Goal: Task Accomplishment & Management: Manage account settings

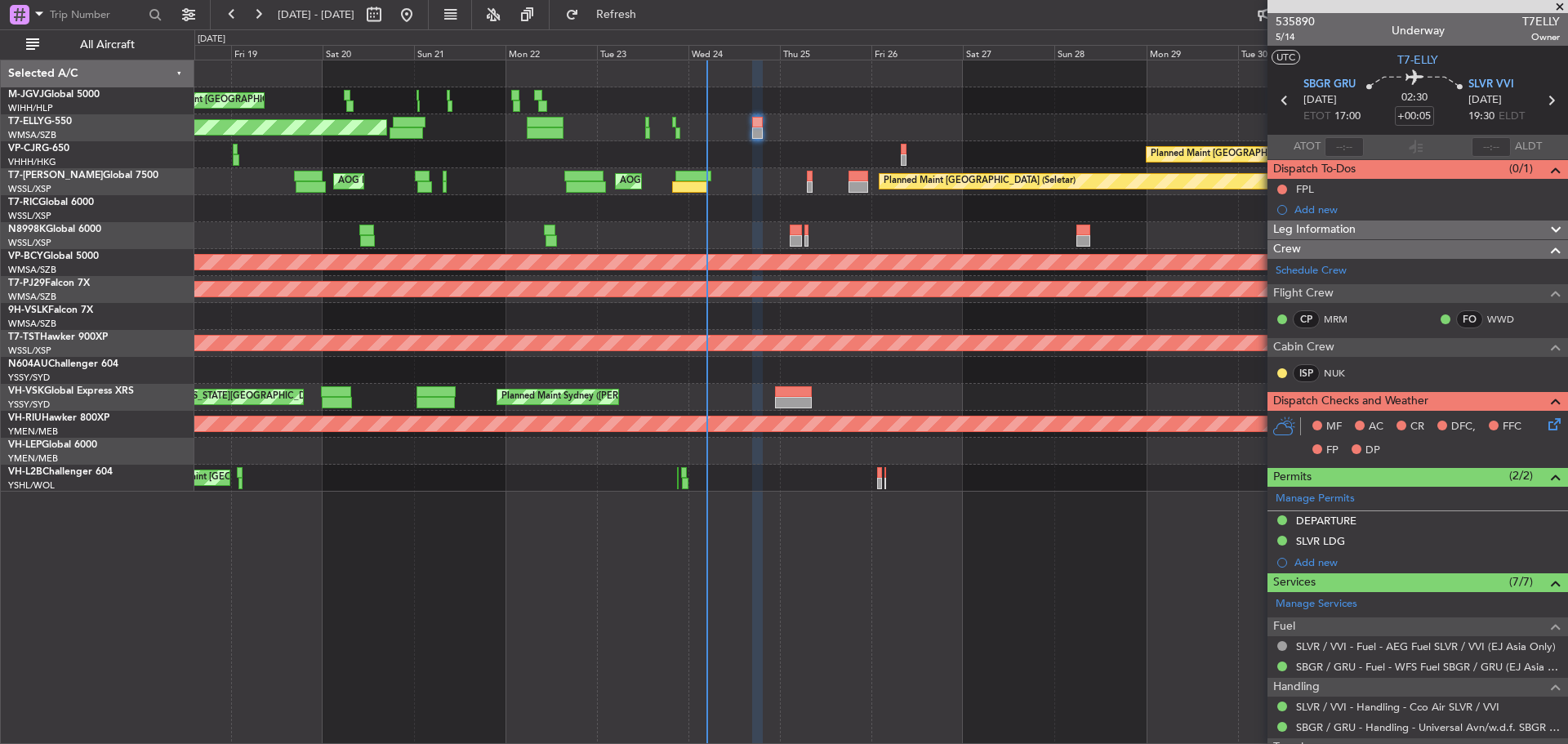
scroll to position [245, 0]
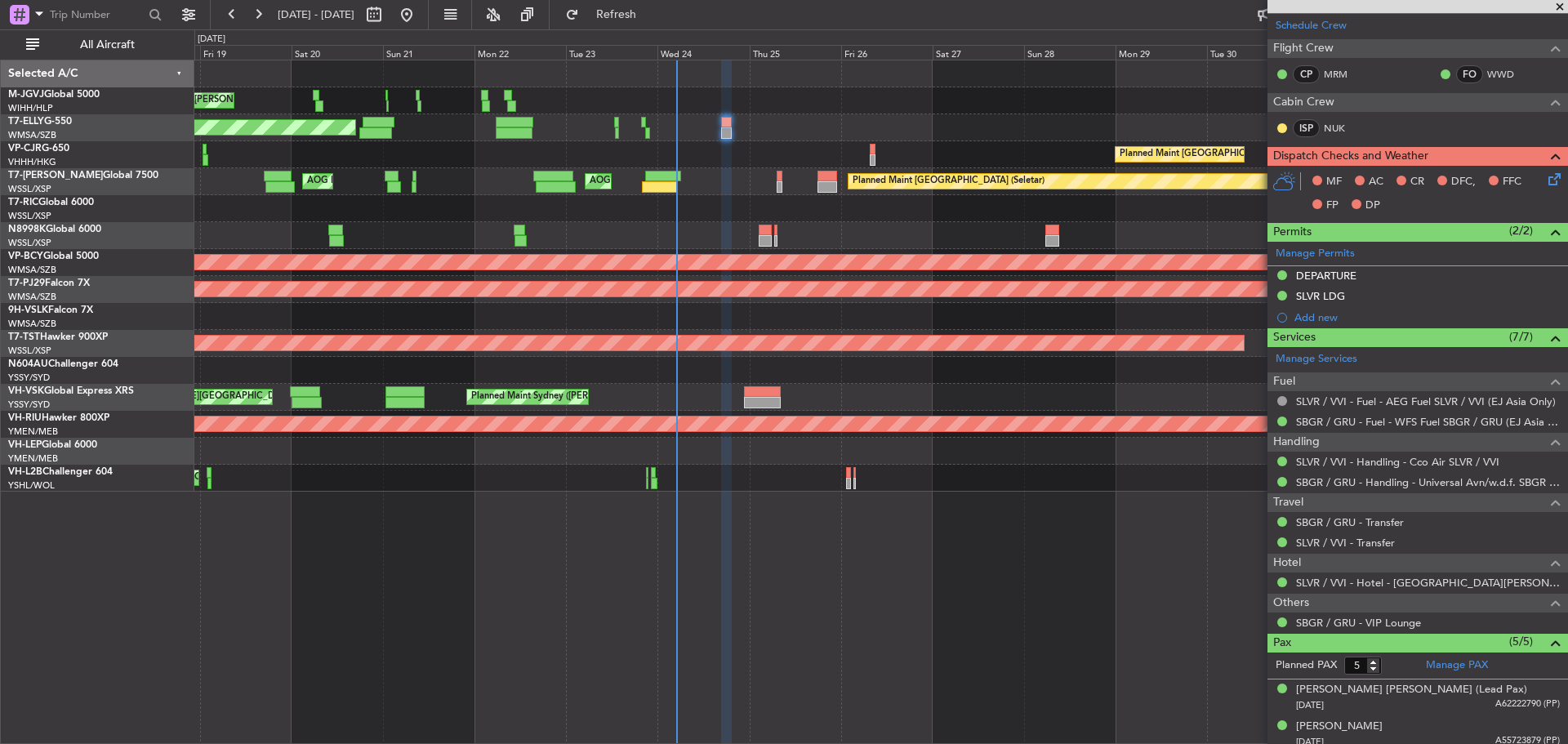
click at [683, 157] on div "Planned Maint [GEOGRAPHIC_DATA] ([GEOGRAPHIC_DATA] Intl) Planned Maint [GEOGRAP…" at bounding box center [880, 154] width 1373 height 27
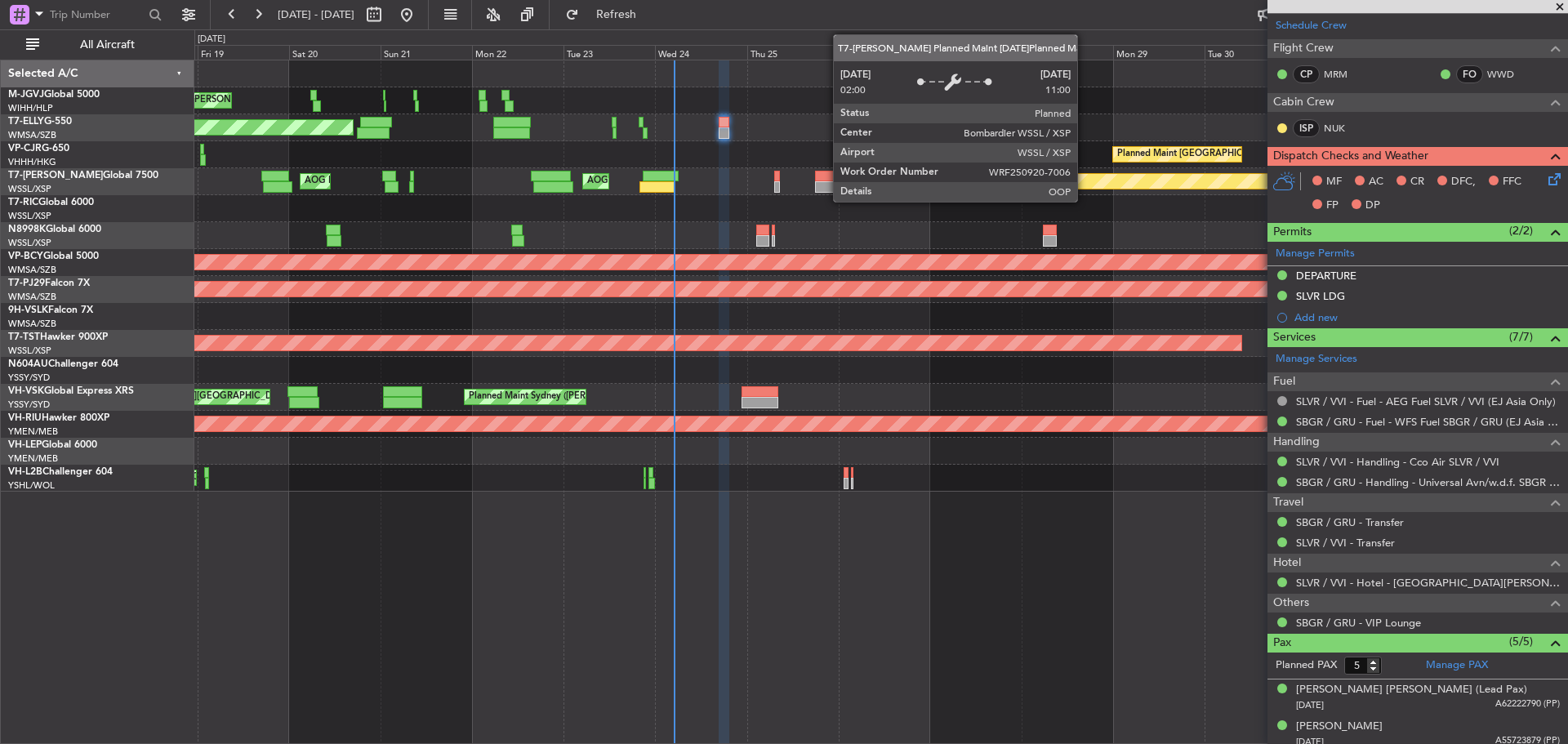
click at [1085, 187] on div "Planned Maint [GEOGRAPHIC_DATA] (Seletar)" at bounding box center [1504, 182] width 1315 height 15
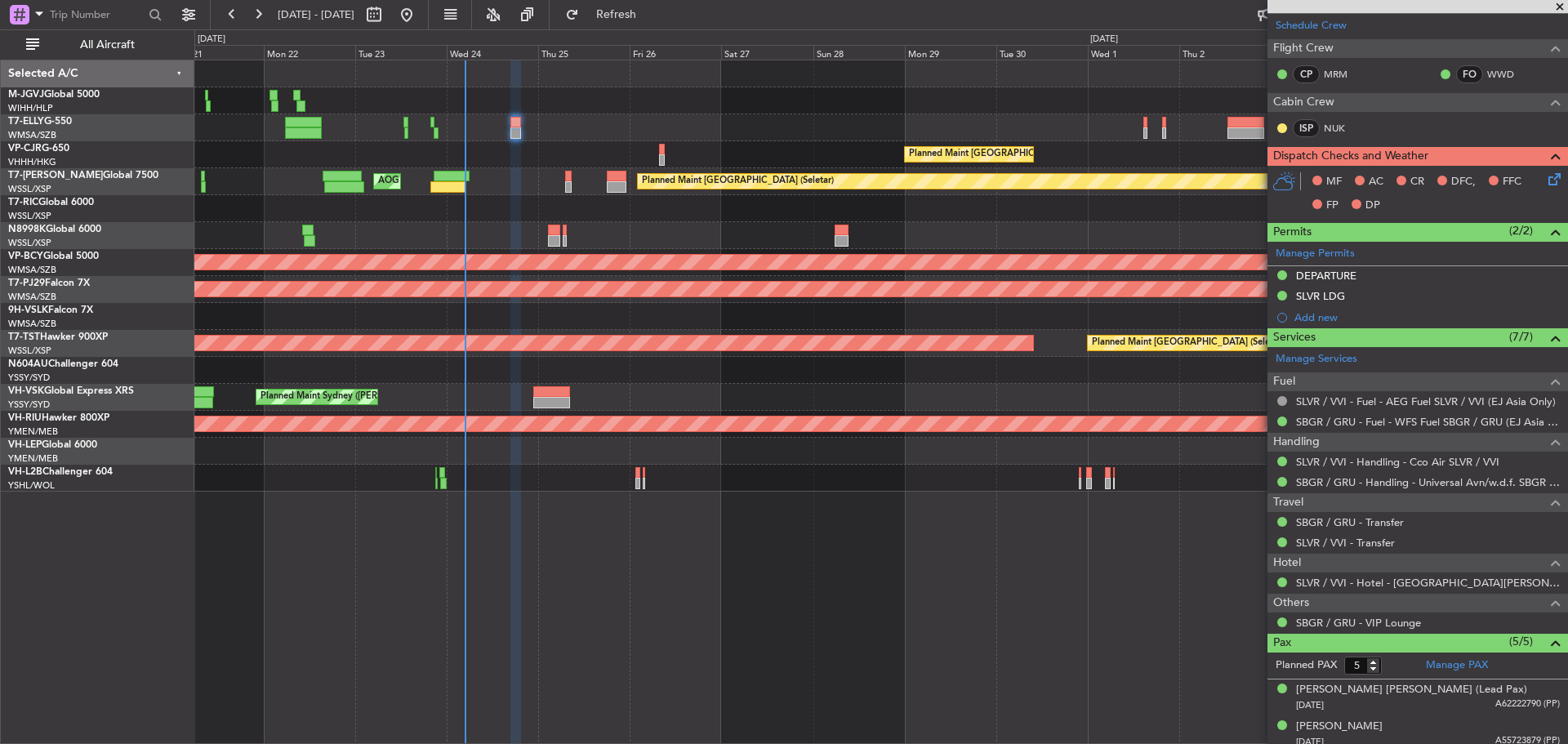
click at [449, 254] on div "Planned Maint [GEOGRAPHIC_DATA] (Seletar) [PERSON_NAME] Jakarta (Halim Intl) [P…" at bounding box center [880, 276] width 1373 height 431
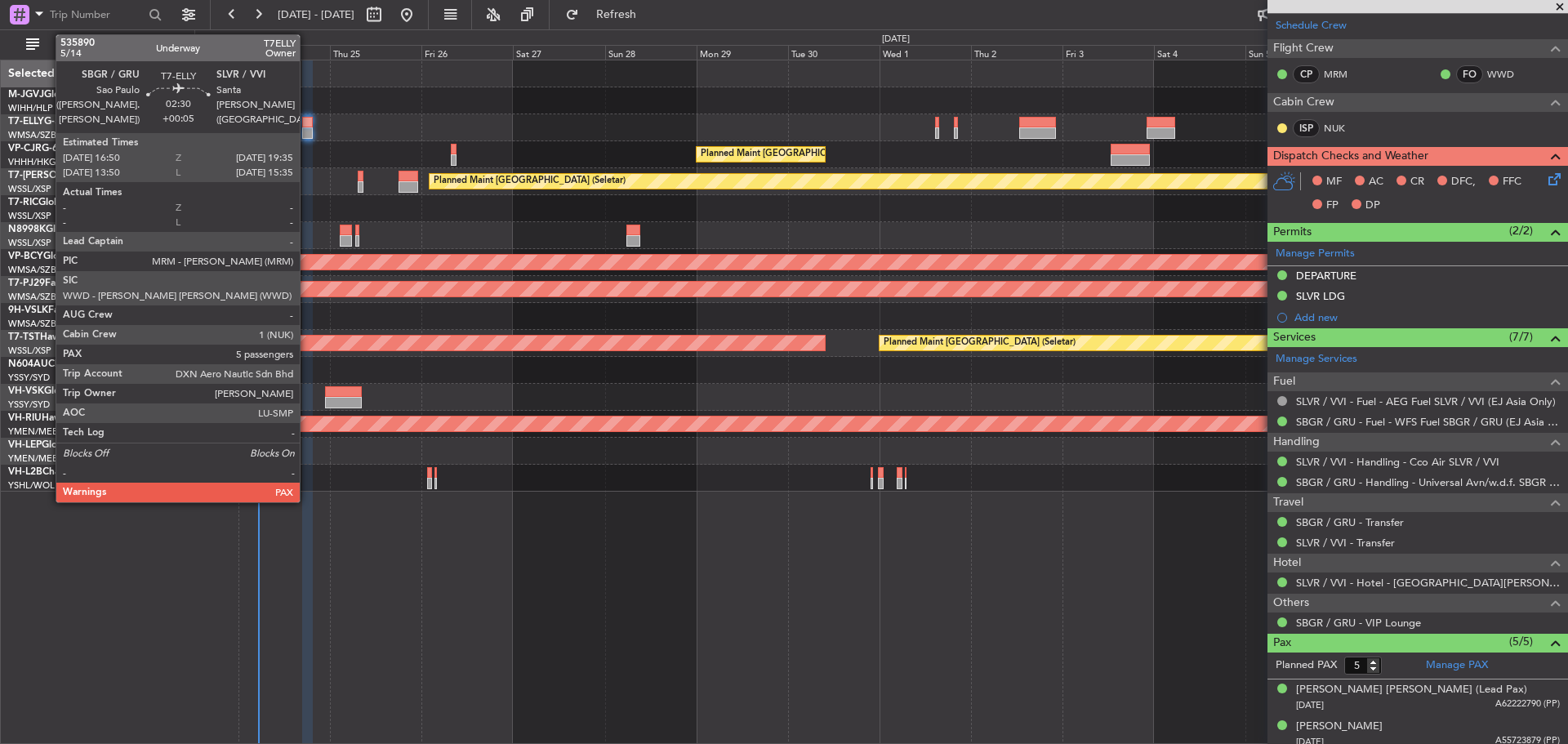
click at [307, 125] on div at bounding box center [307, 122] width 10 height 11
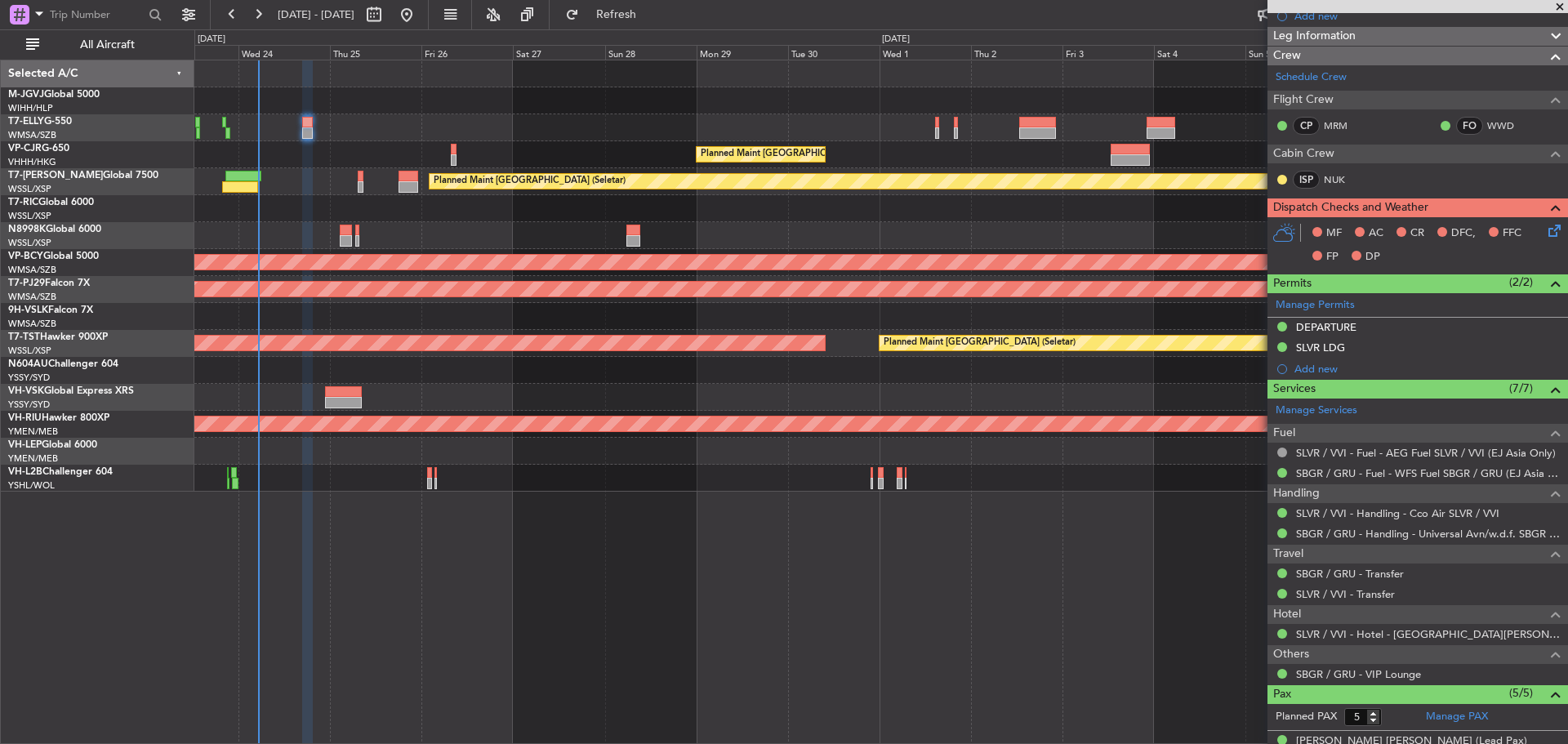
scroll to position [364, 0]
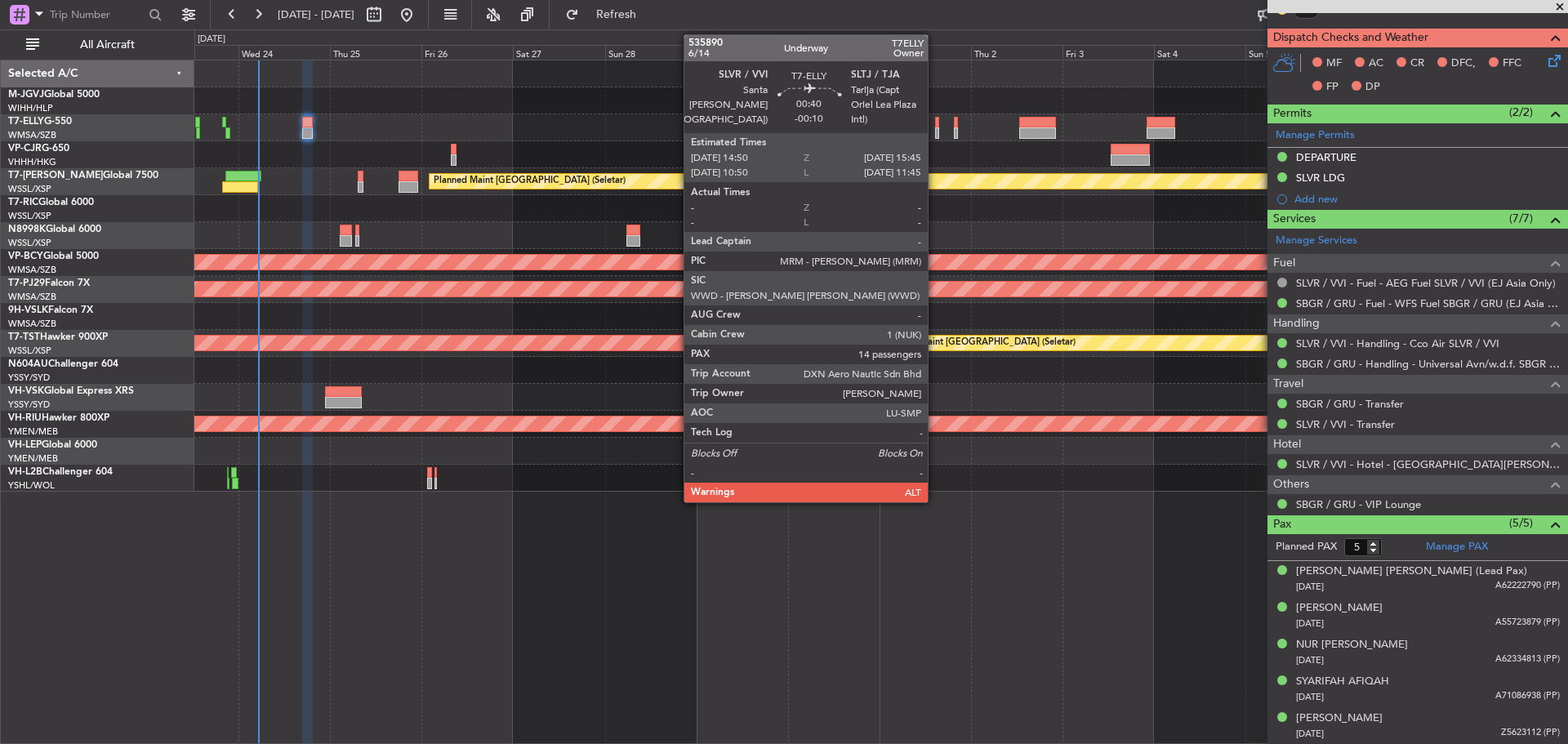
click at [936, 133] on div at bounding box center [938, 133] width 4 height 11
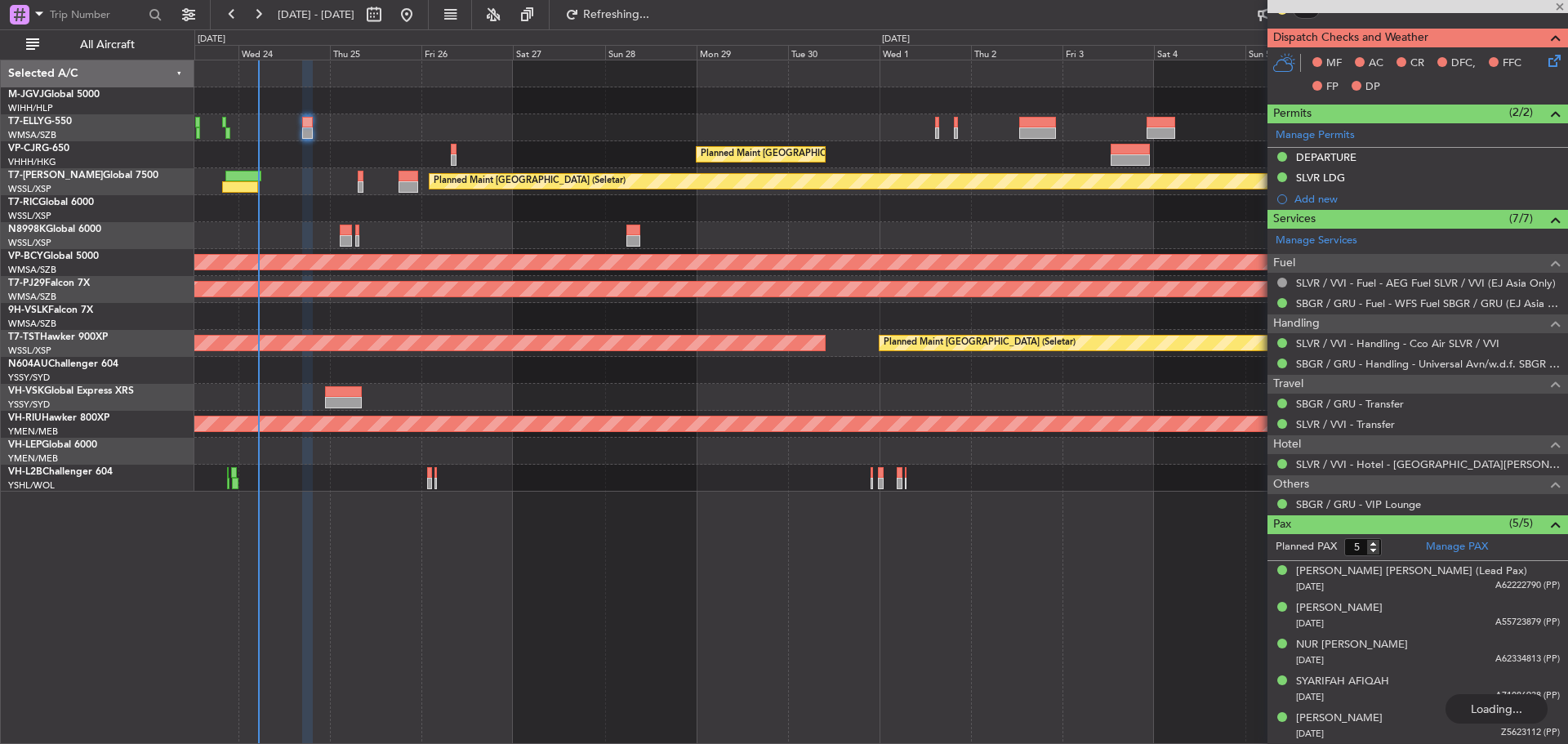
type input "-00:10"
type input "14"
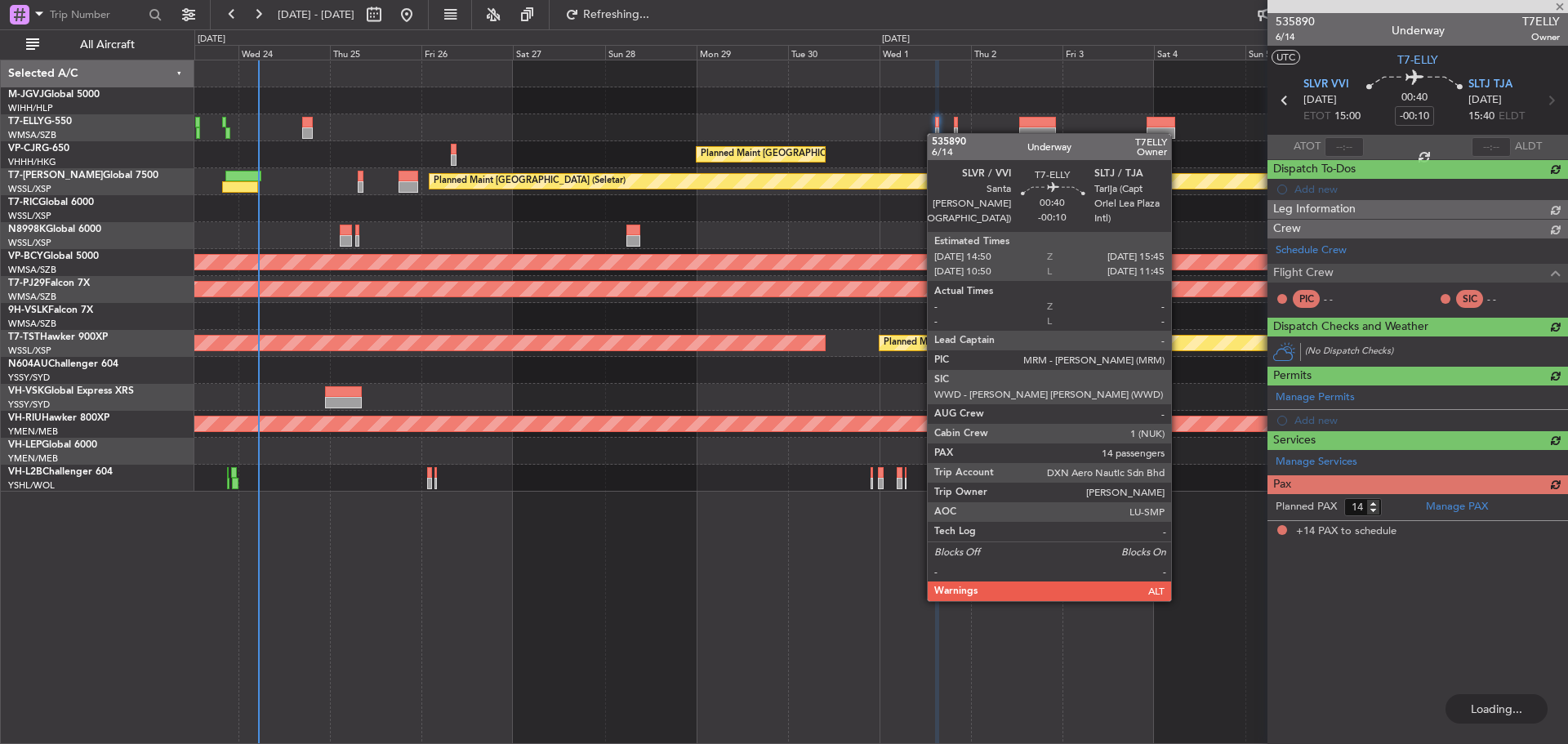
scroll to position [0, 0]
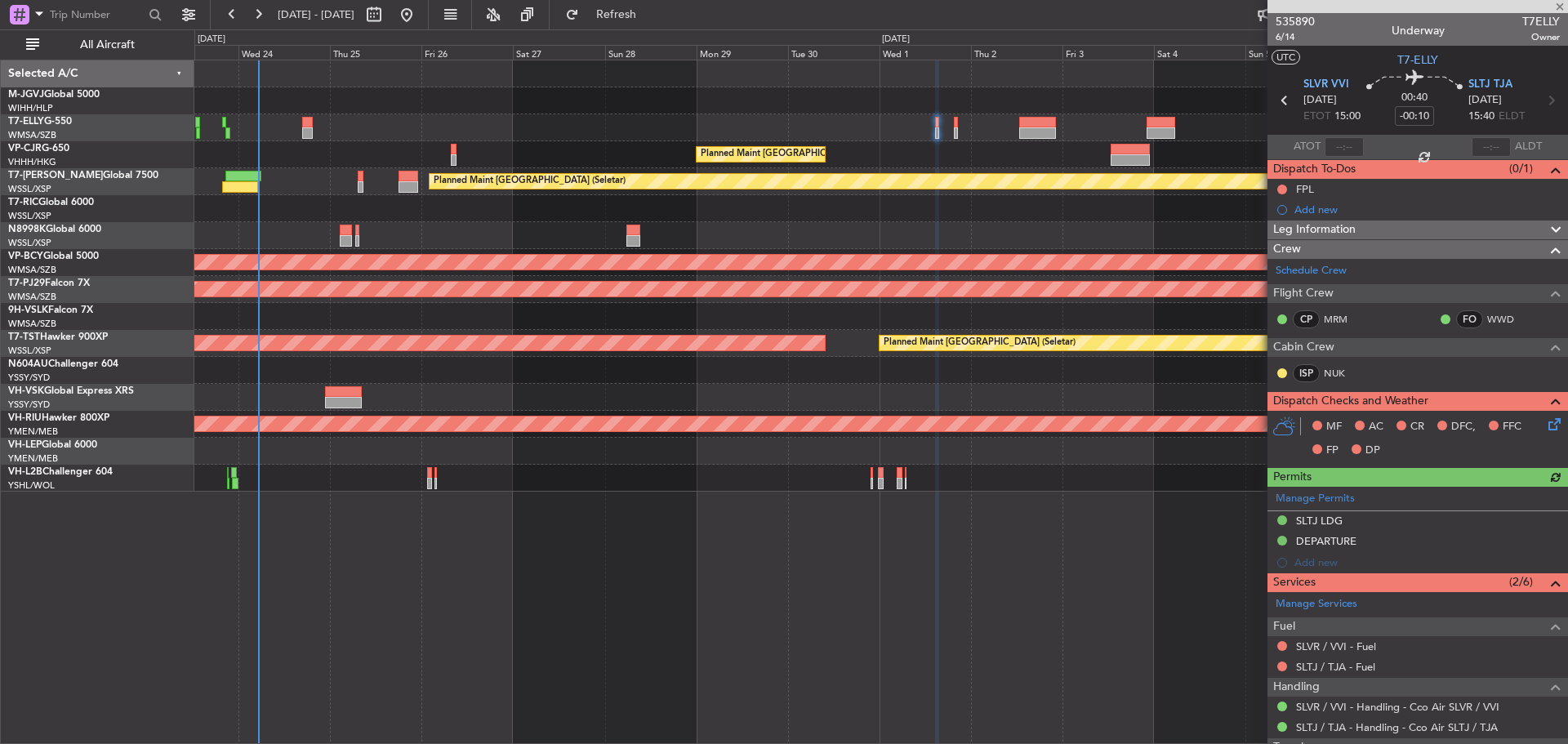
type input "+00:05"
type input "5"
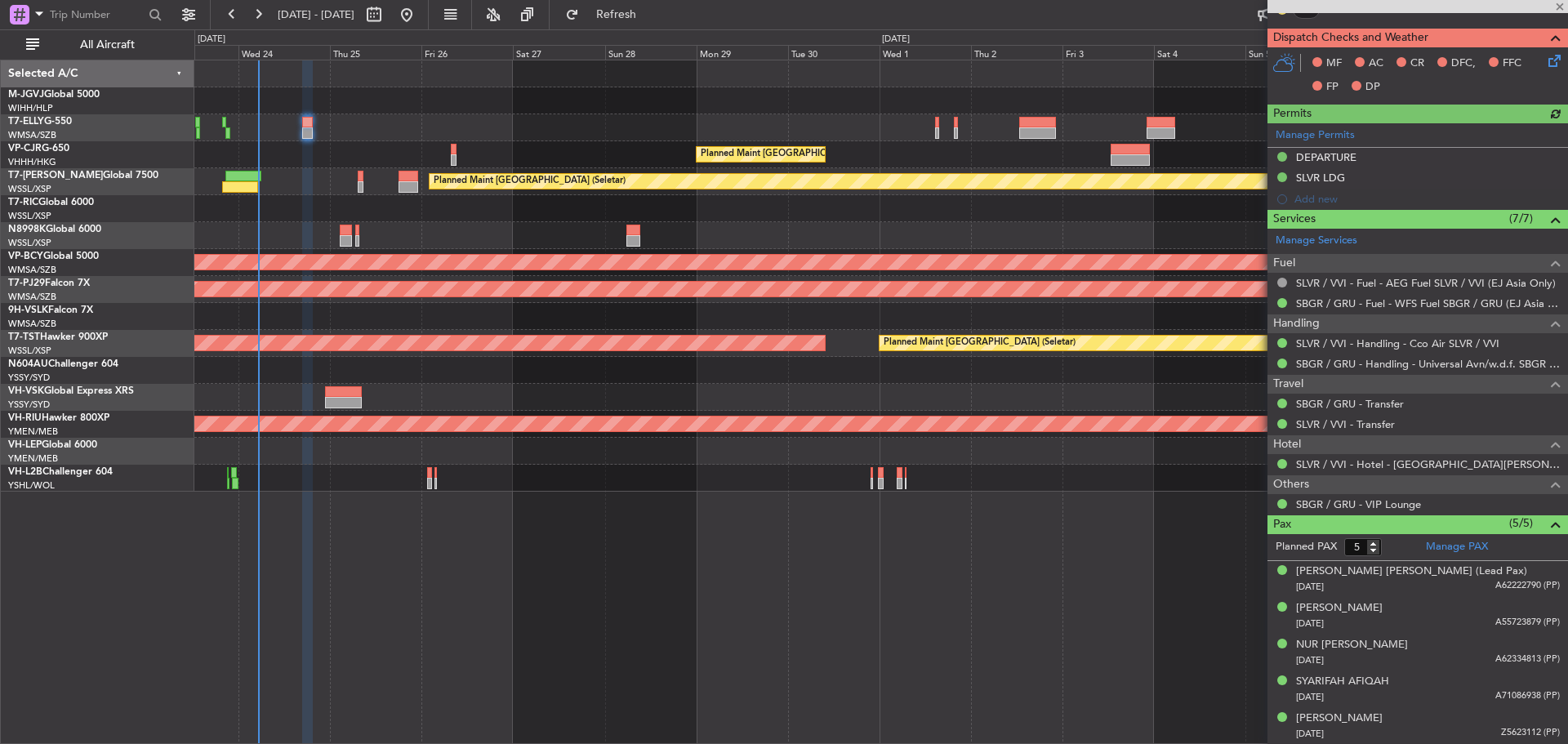
scroll to position [393, 0]
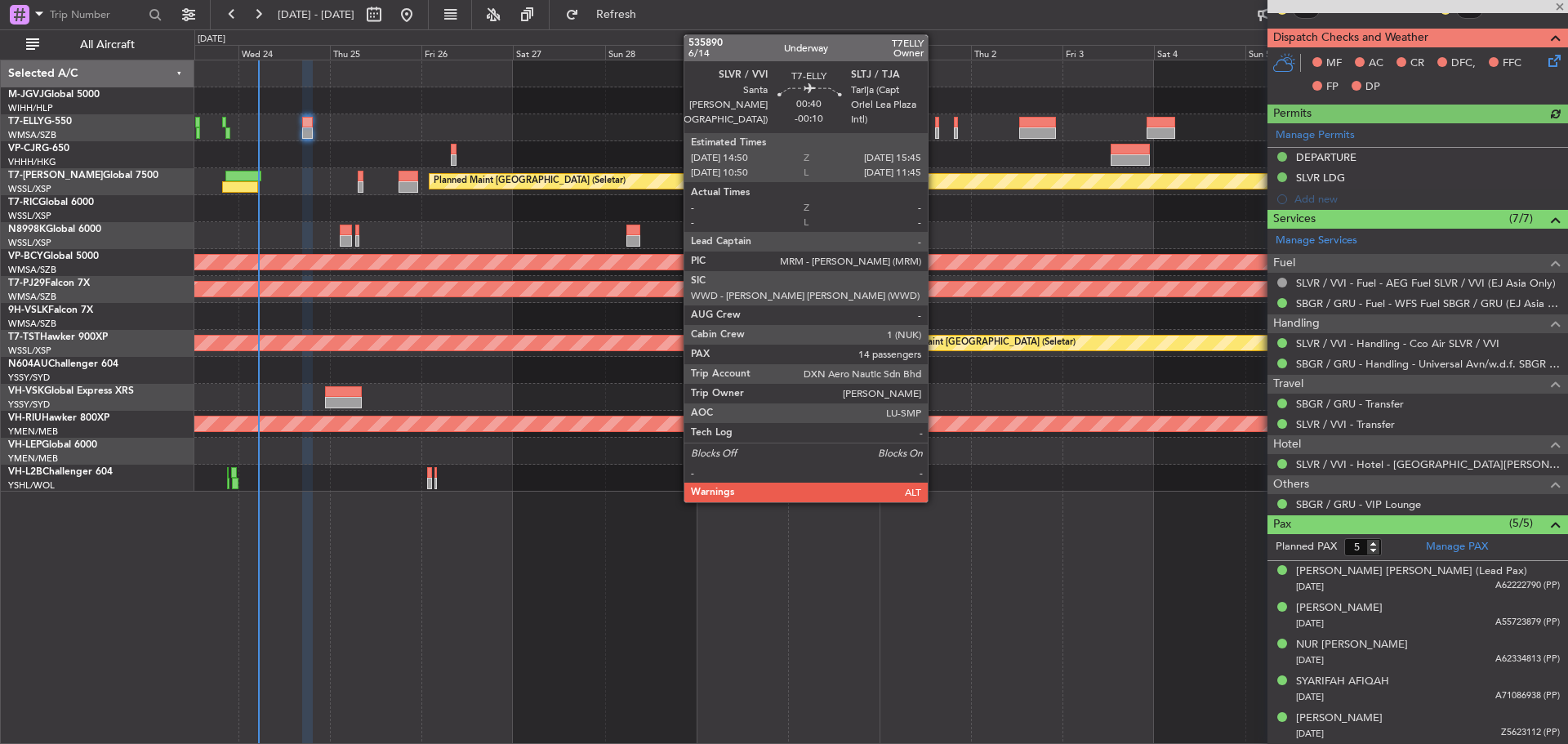
click at [936, 125] on div at bounding box center [938, 122] width 4 height 11
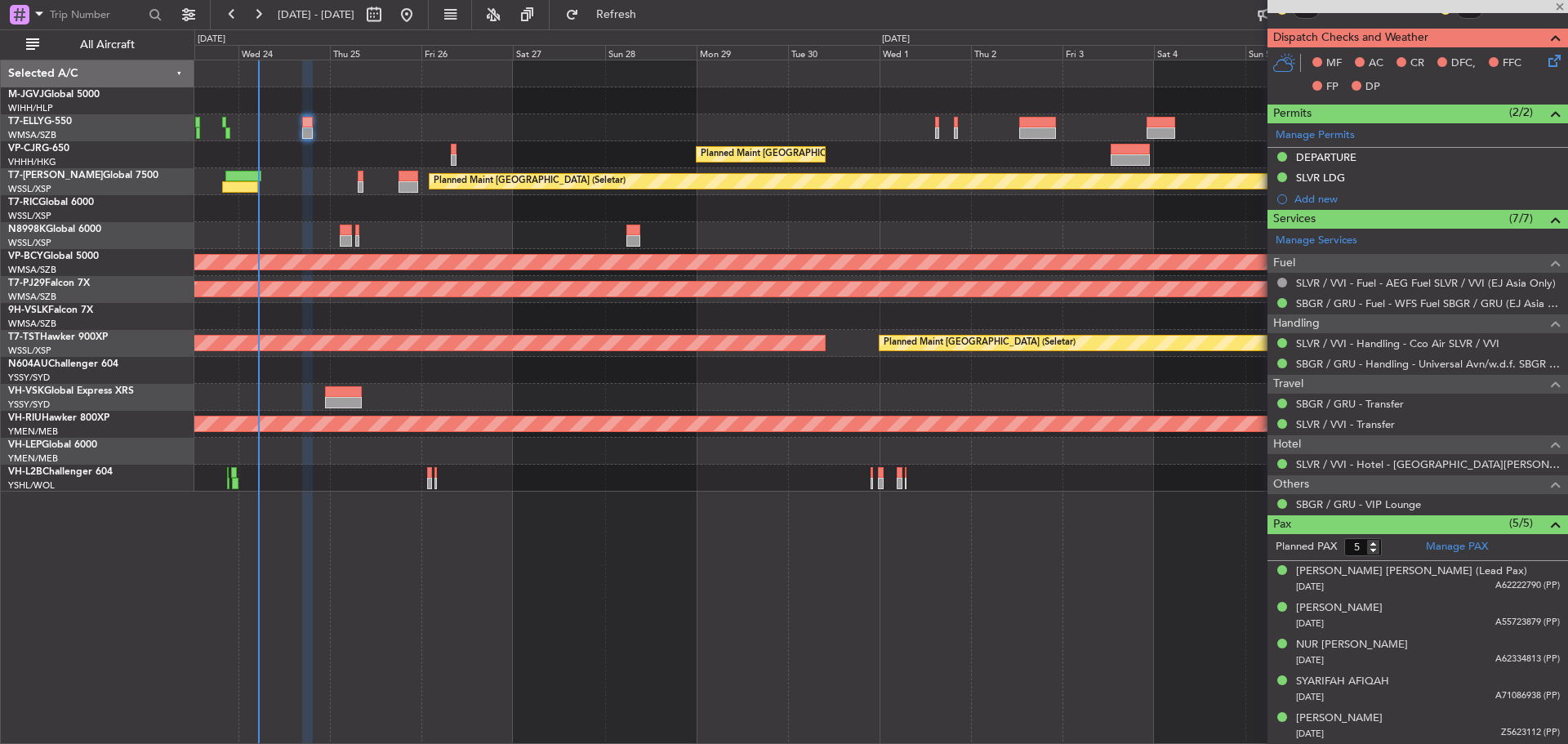
type input "-00:10"
type input "14"
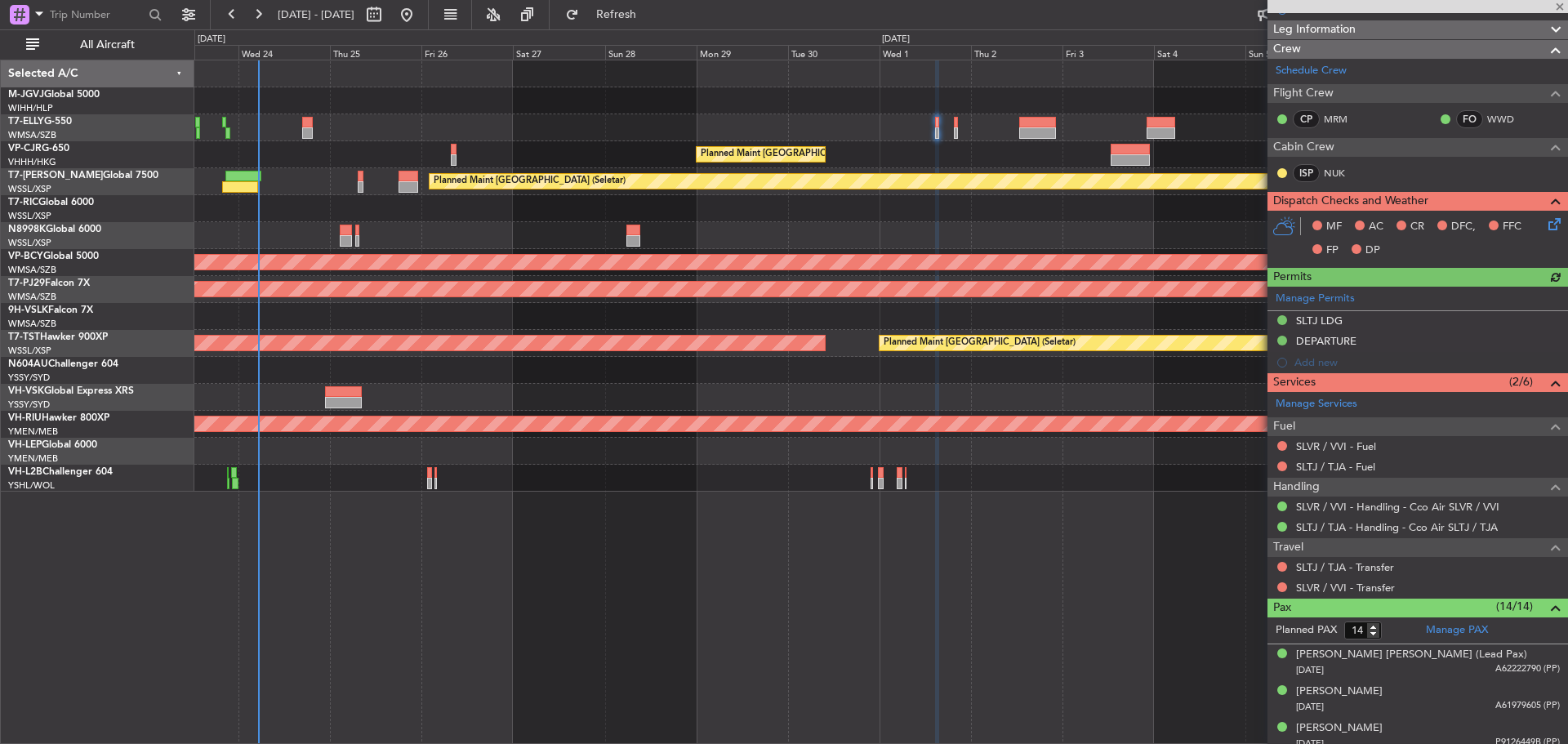
scroll to position [0, 0]
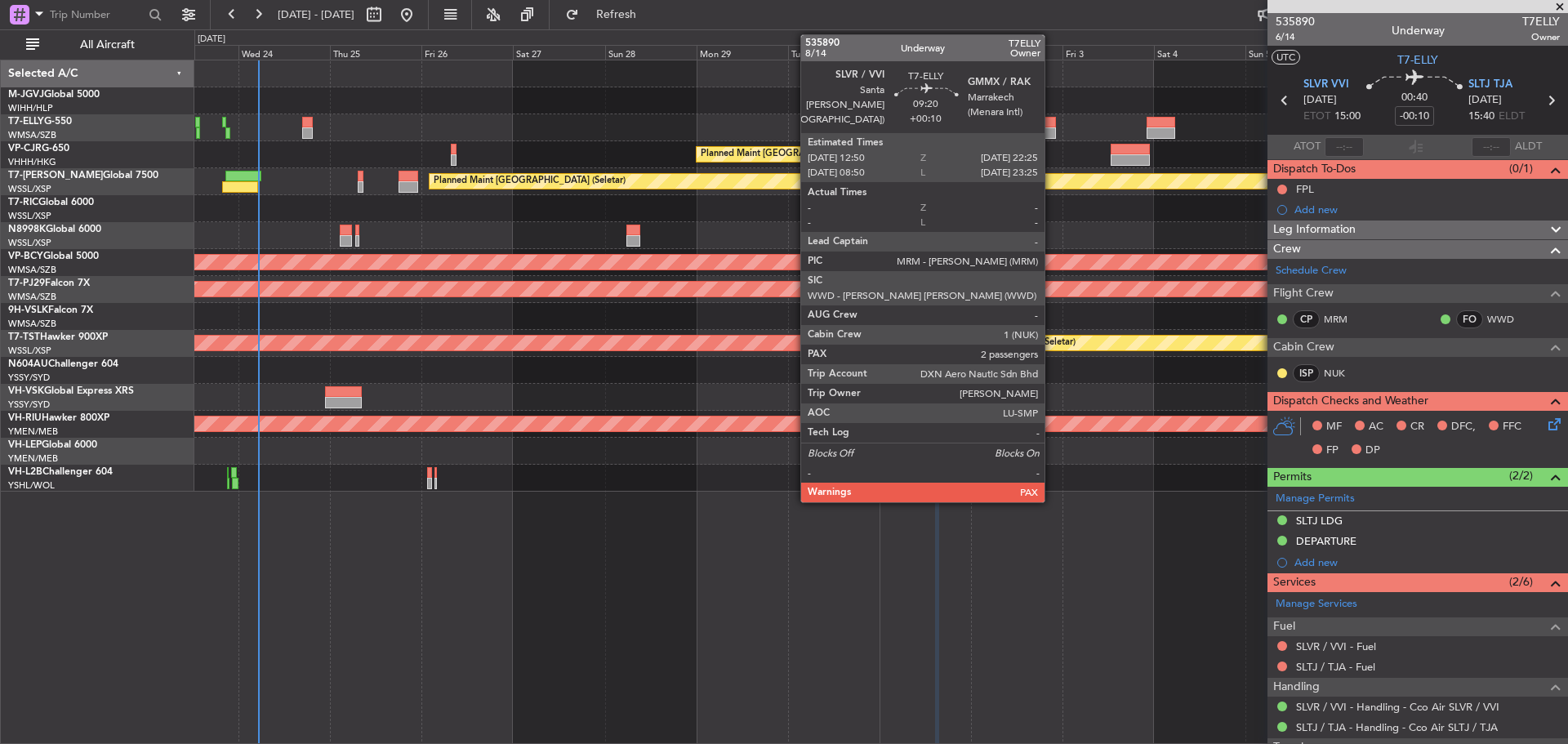
click at [1053, 126] on div at bounding box center [1037, 122] width 37 height 11
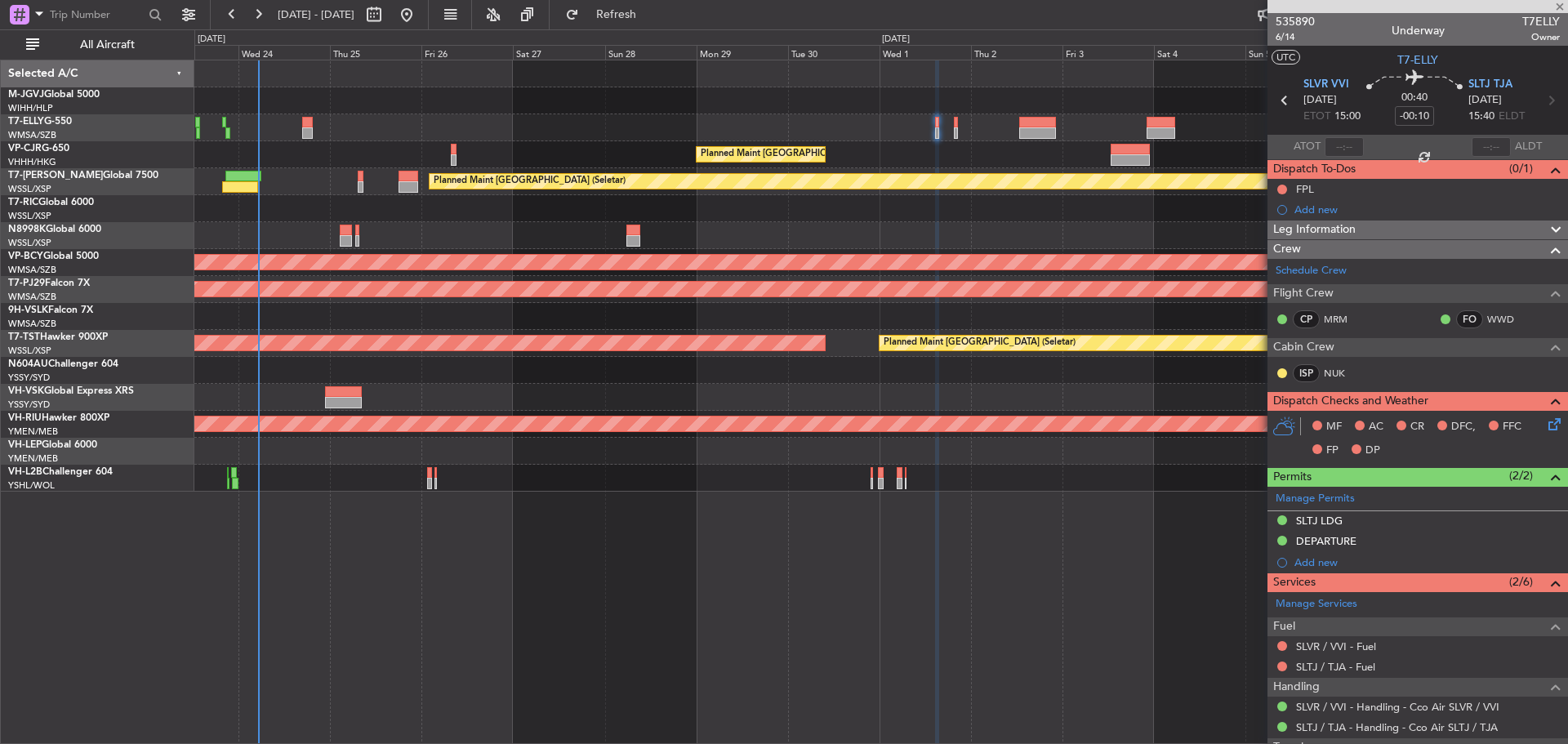
type input "+00:10"
type input "2"
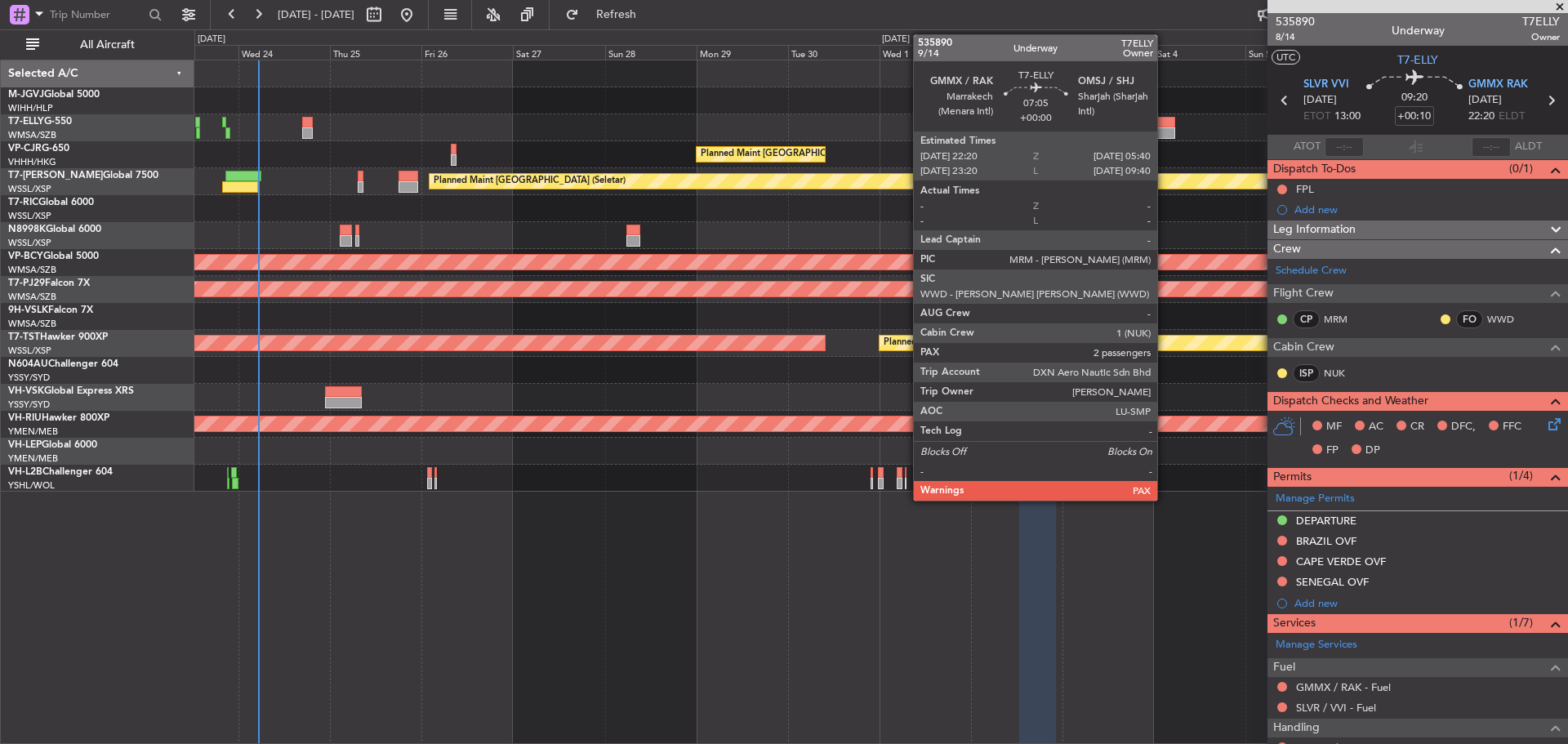
click at [1165, 126] on div at bounding box center [1161, 122] width 28 height 11
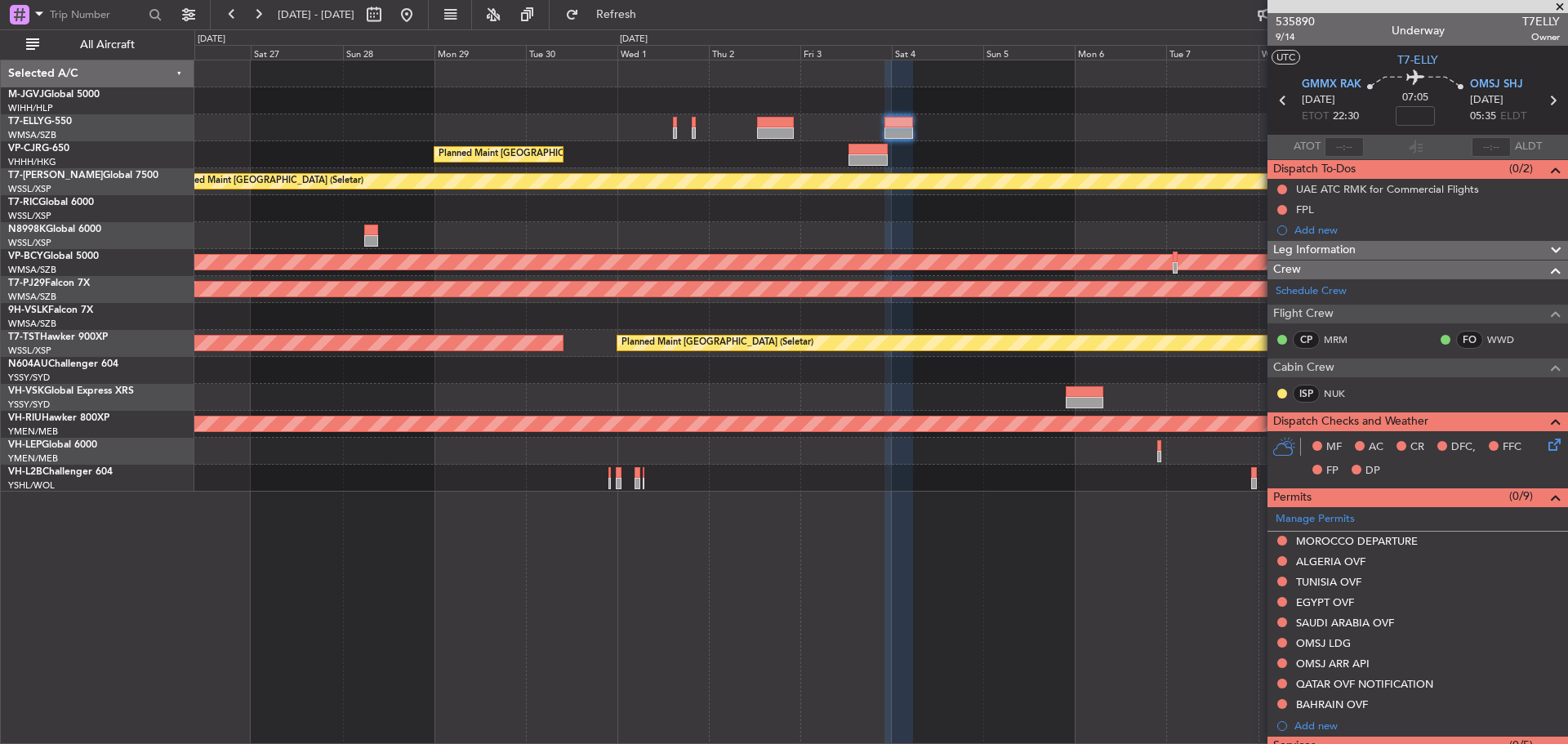
click at [836, 235] on div "Planned Maint [GEOGRAPHIC_DATA] ([GEOGRAPHIC_DATA] Intl) Planned Maint [GEOGRAP…" at bounding box center [880, 276] width 1373 height 431
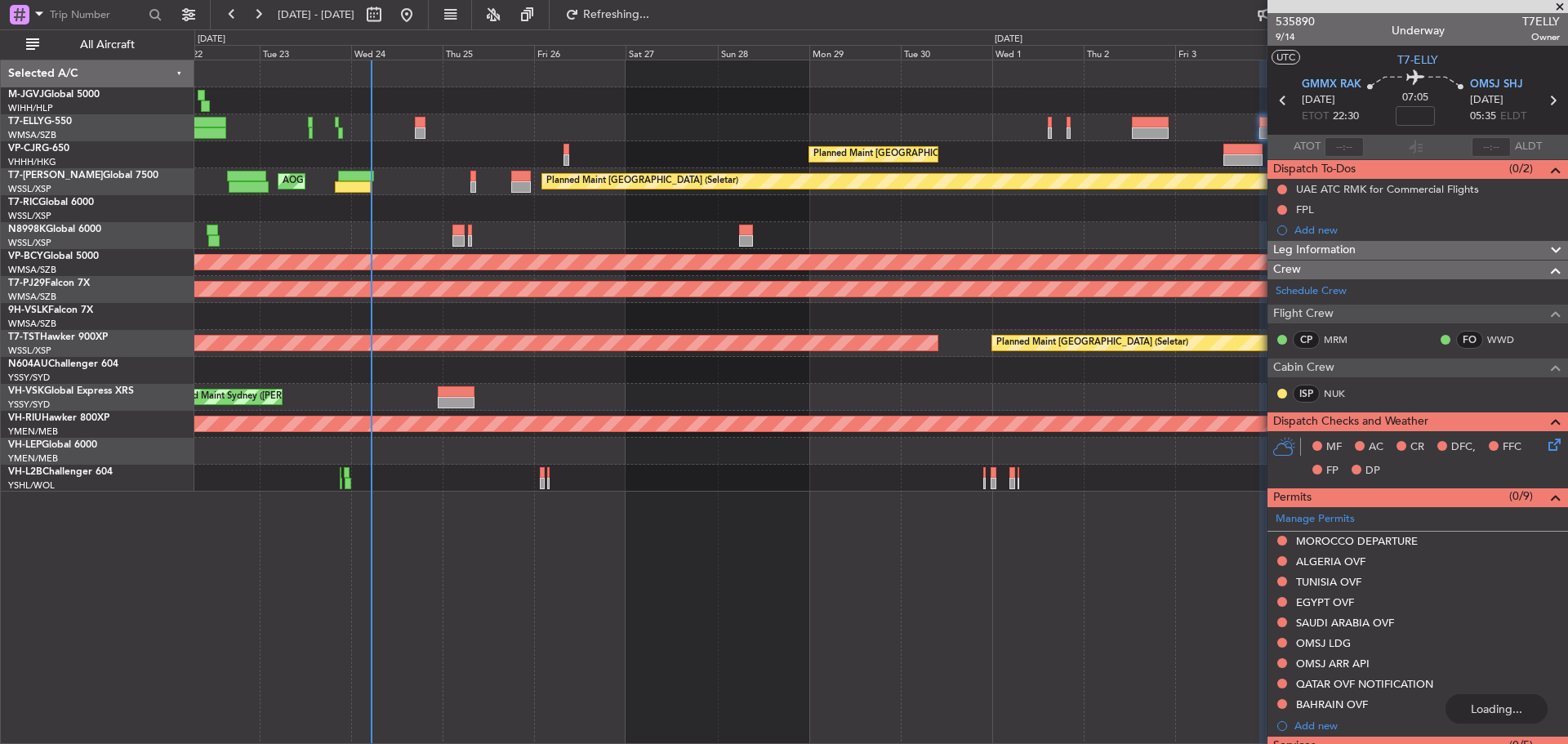
click at [1024, 209] on div "Planned Maint [GEOGRAPHIC_DATA] (Seletar) [PERSON_NAME] Jakarta (Halim Intl) [P…" at bounding box center [880, 276] width 1373 height 431
